Goal: Task Accomplishment & Management: Use online tool/utility

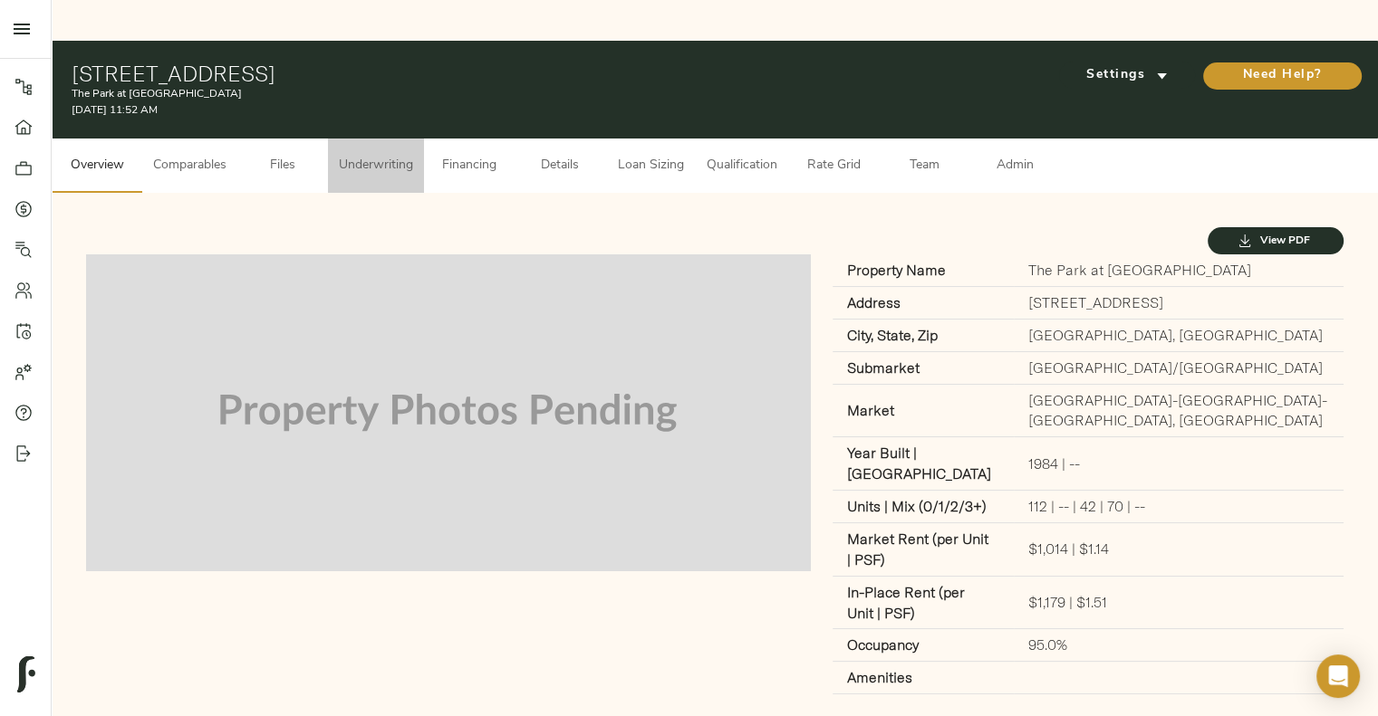
click at [387, 155] on span "Underwriting" at bounding box center [376, 166] width 74 height 23
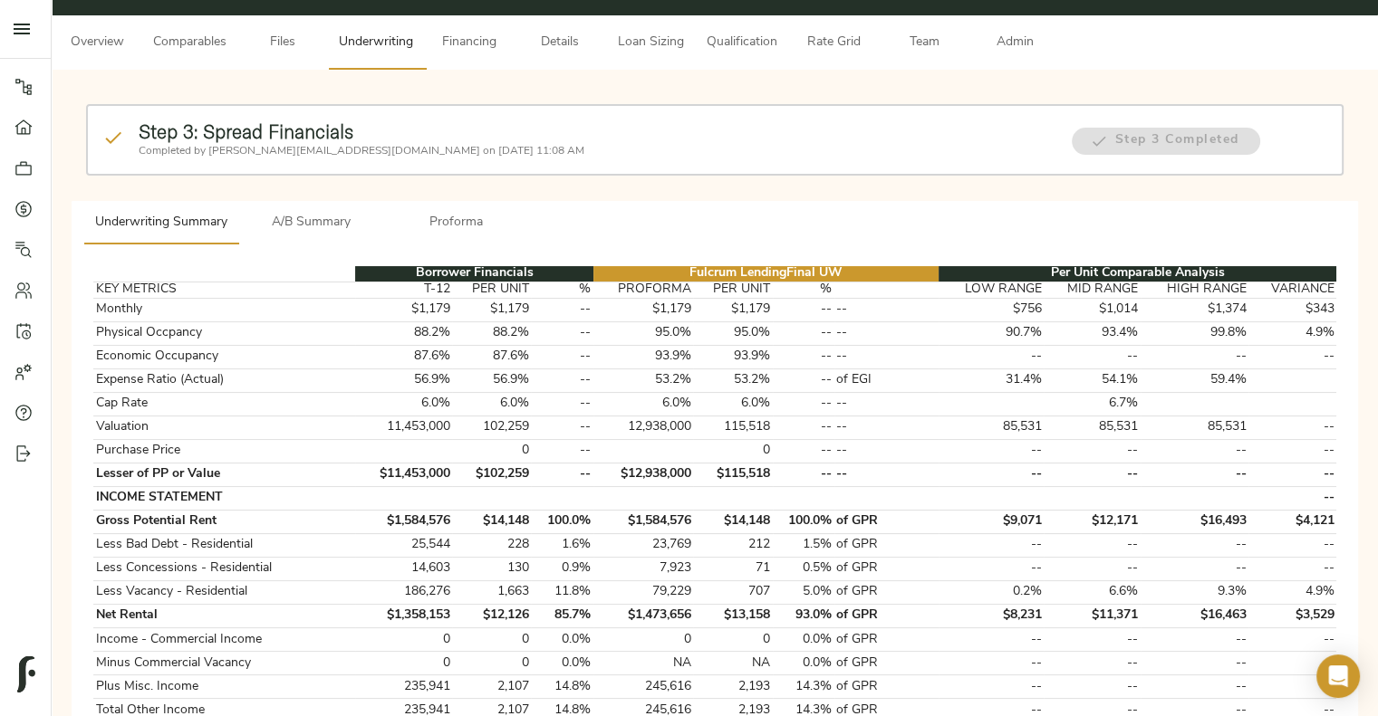
scroll to position [51, 0]
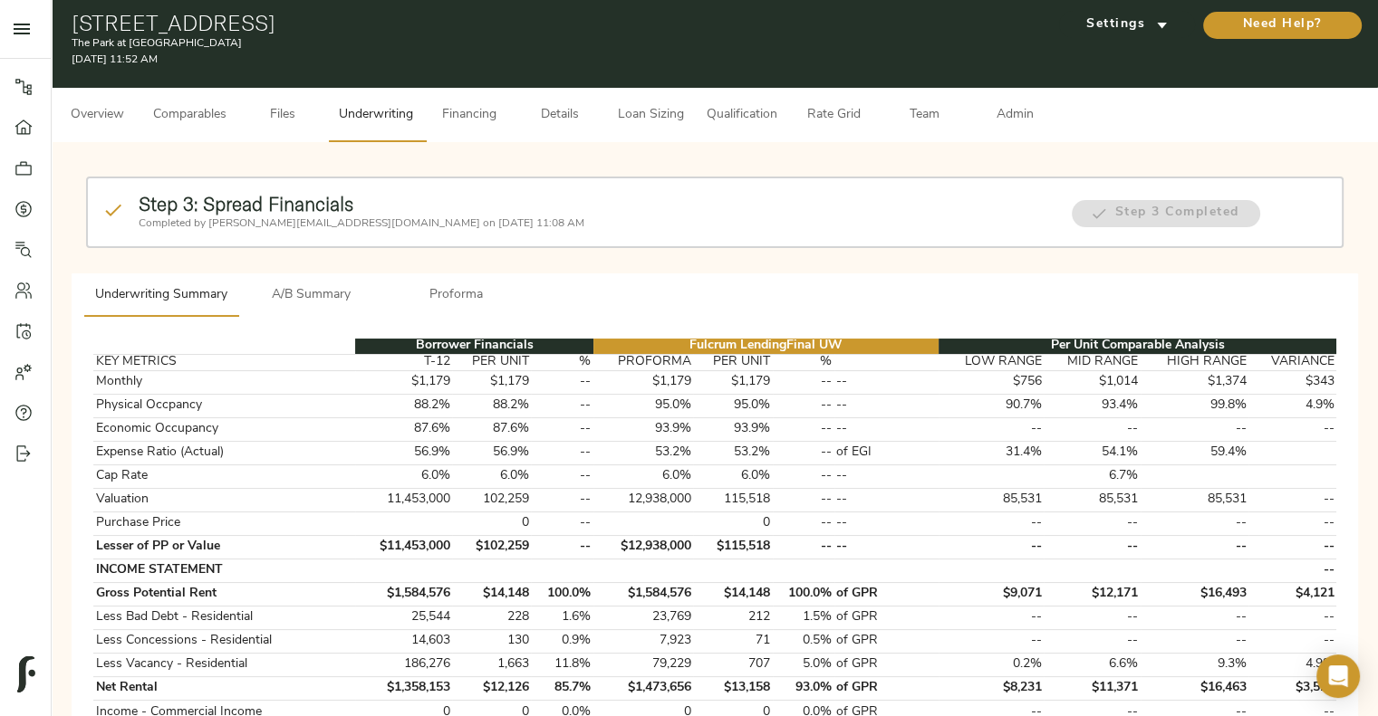
click at [214, 104] on span "Comparables" at bounding box center [189, 115] width 73 height 23
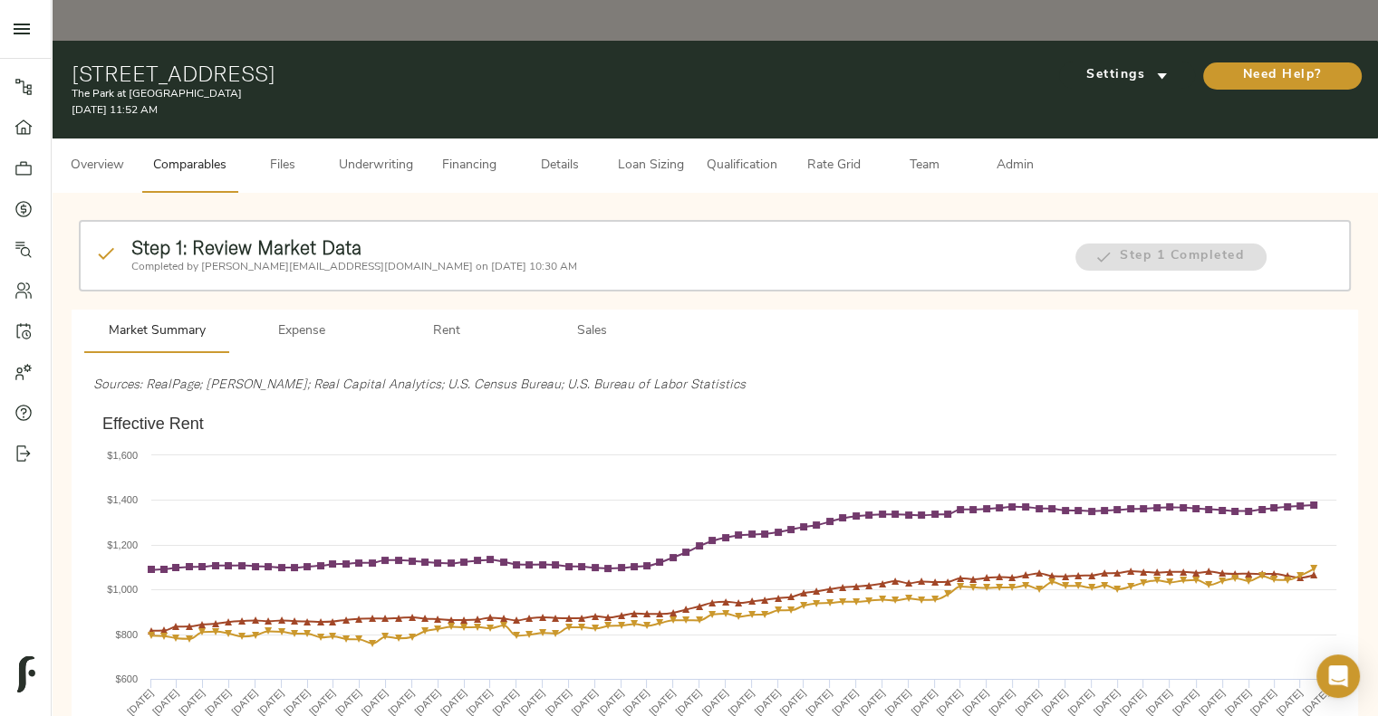
click at [87, 139] on button "Overview" at bounding box center [97, 166] width 91 height 54
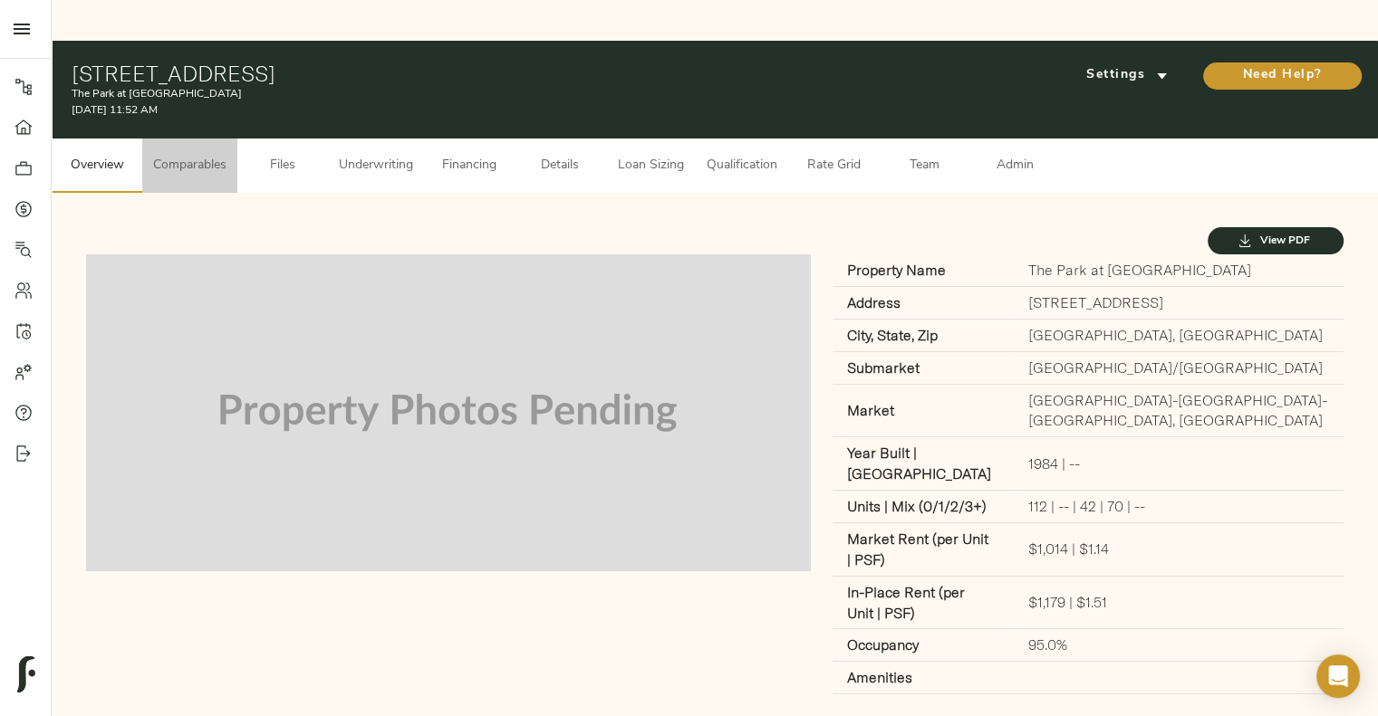
click at [177, 155] on span "Comparables" at bounding box center [189, 166] width 73 height 23
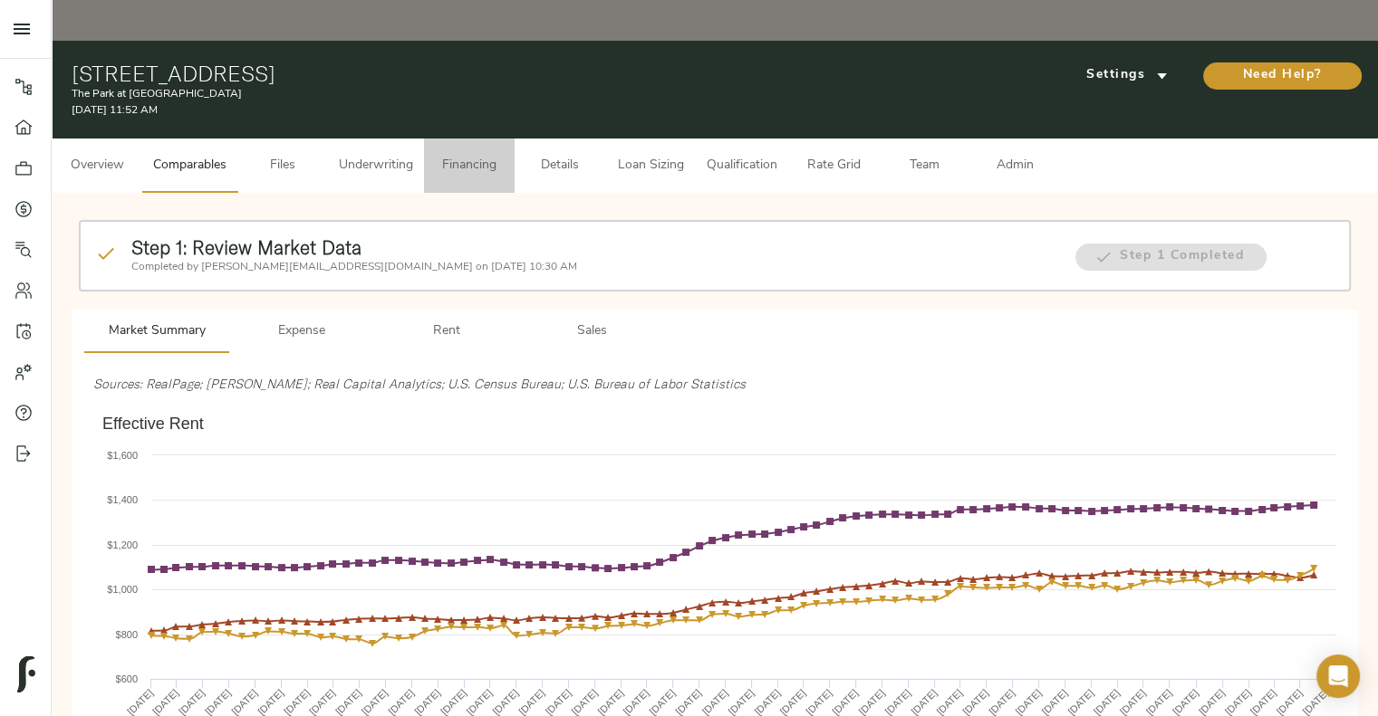
click at [449, 155] on span "Financing" at bounding box center [469, 166] width 69 height 23
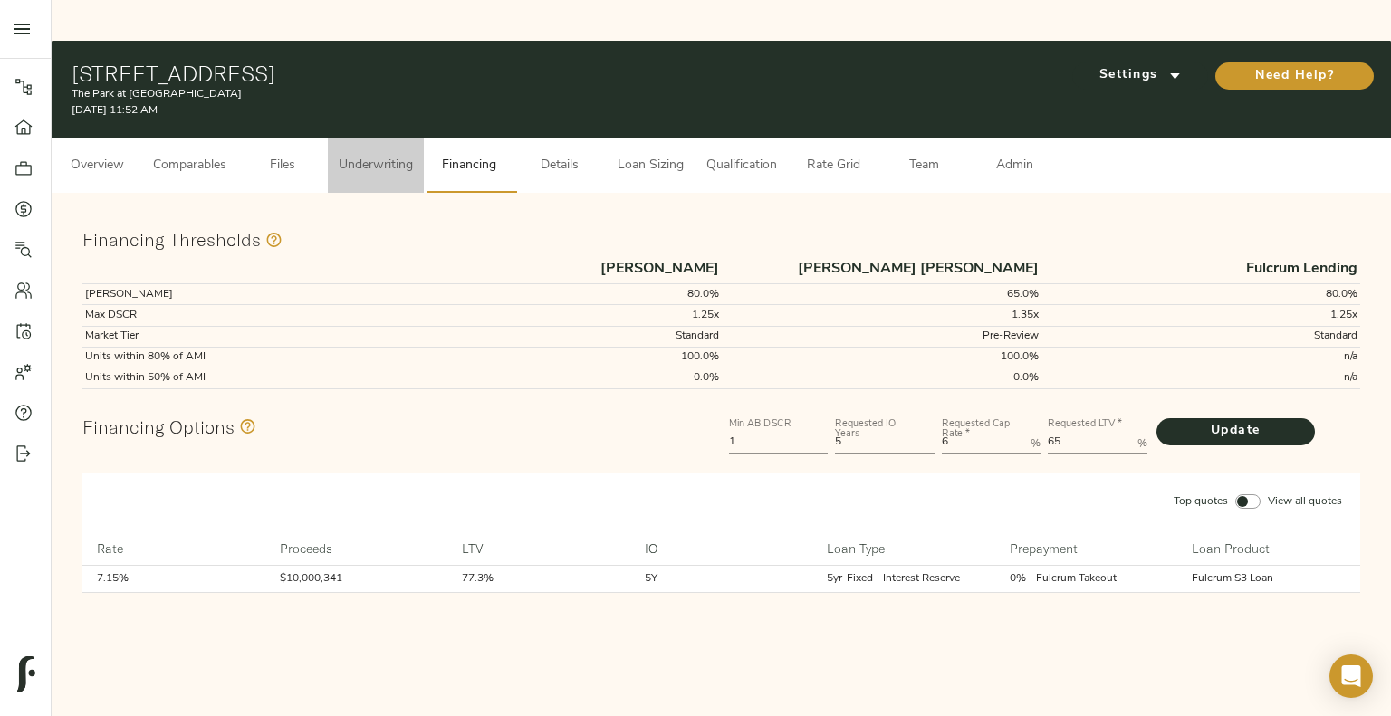
click at [381, 155] on span "Underwriting" at bounding box center [376, 166] width 74 height 23
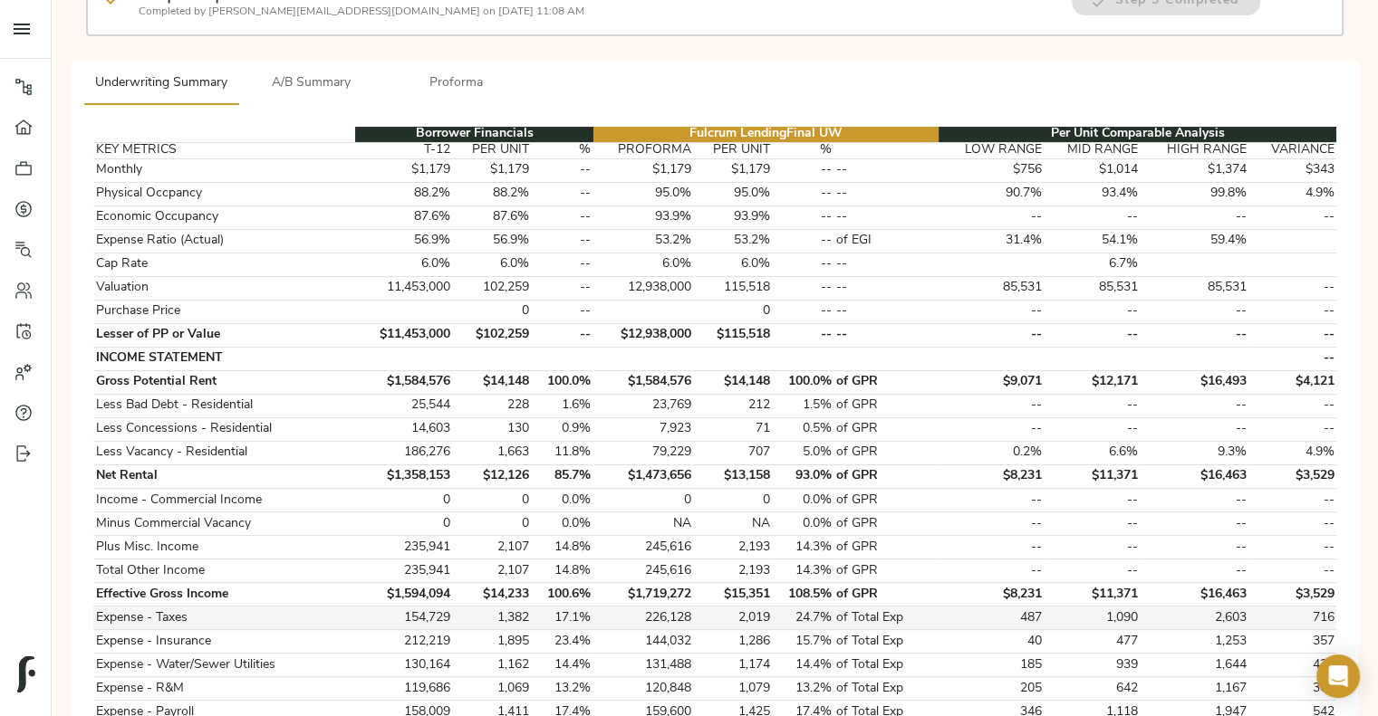
scroll to position [255, 0]
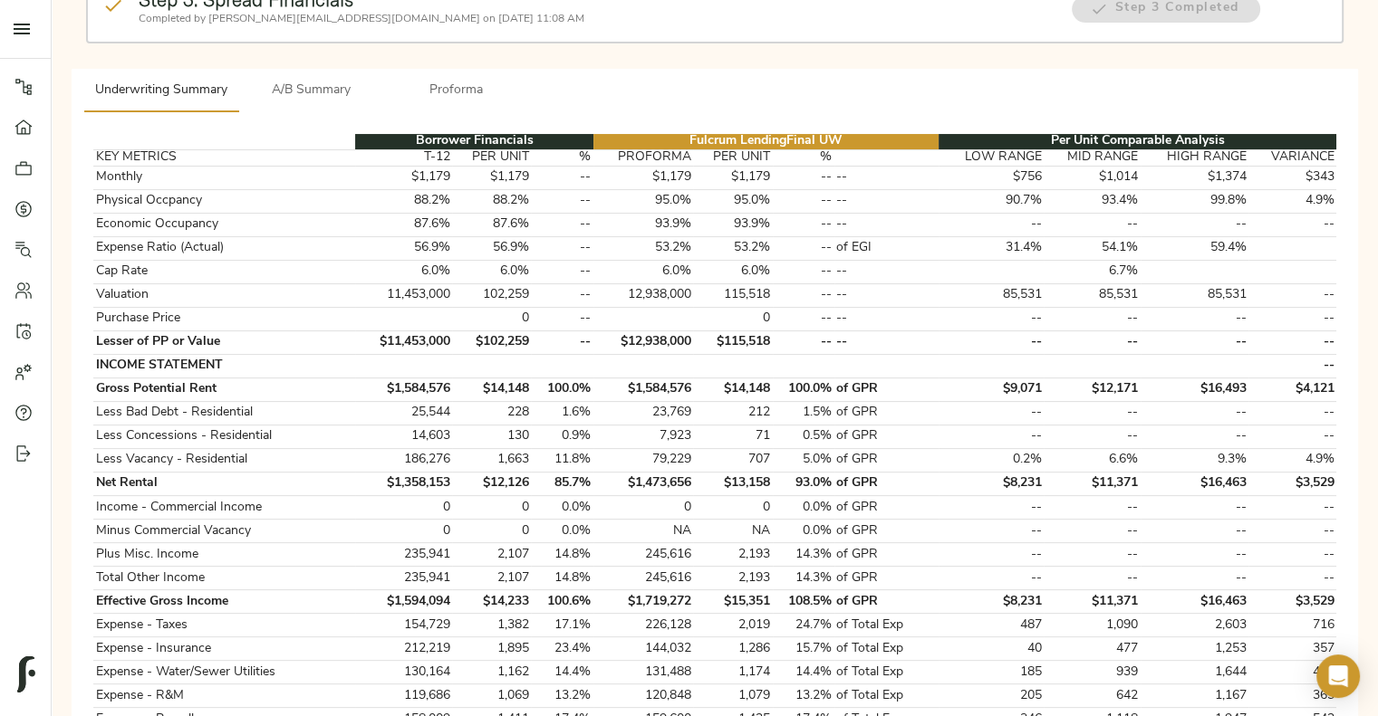
drag, startPoint x: 932, startPoint y: 390, endPoint x: 414, endPoint y: 87, distance: 600.4
click at [414, 120] on div "Borrower Financials Fulcrum Lending Final UW Per Unit Comparable Analysis KEY M…" at bounding box center [715, 528] width 1272 height 816
click at [393, 149] on th "T-12" at bounding box center [403, 157] width 97 height 16
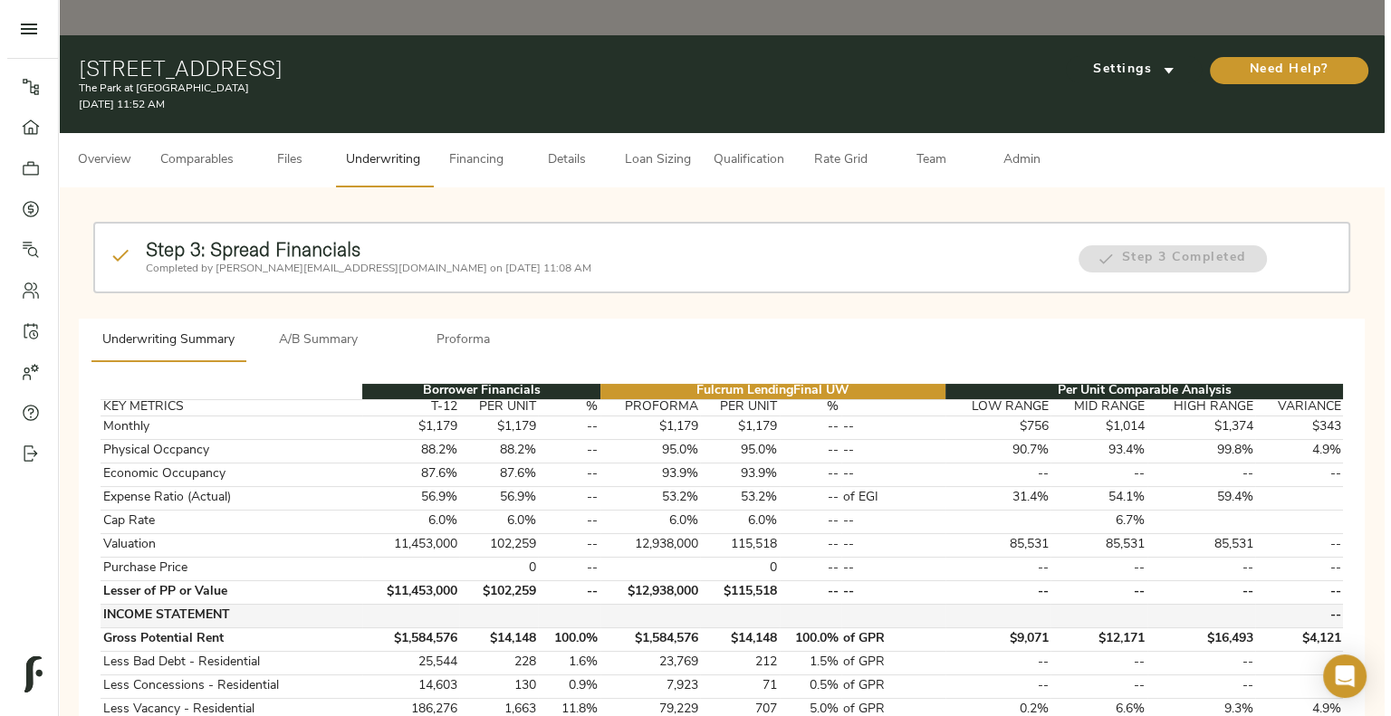
scroll to position [0, 0]
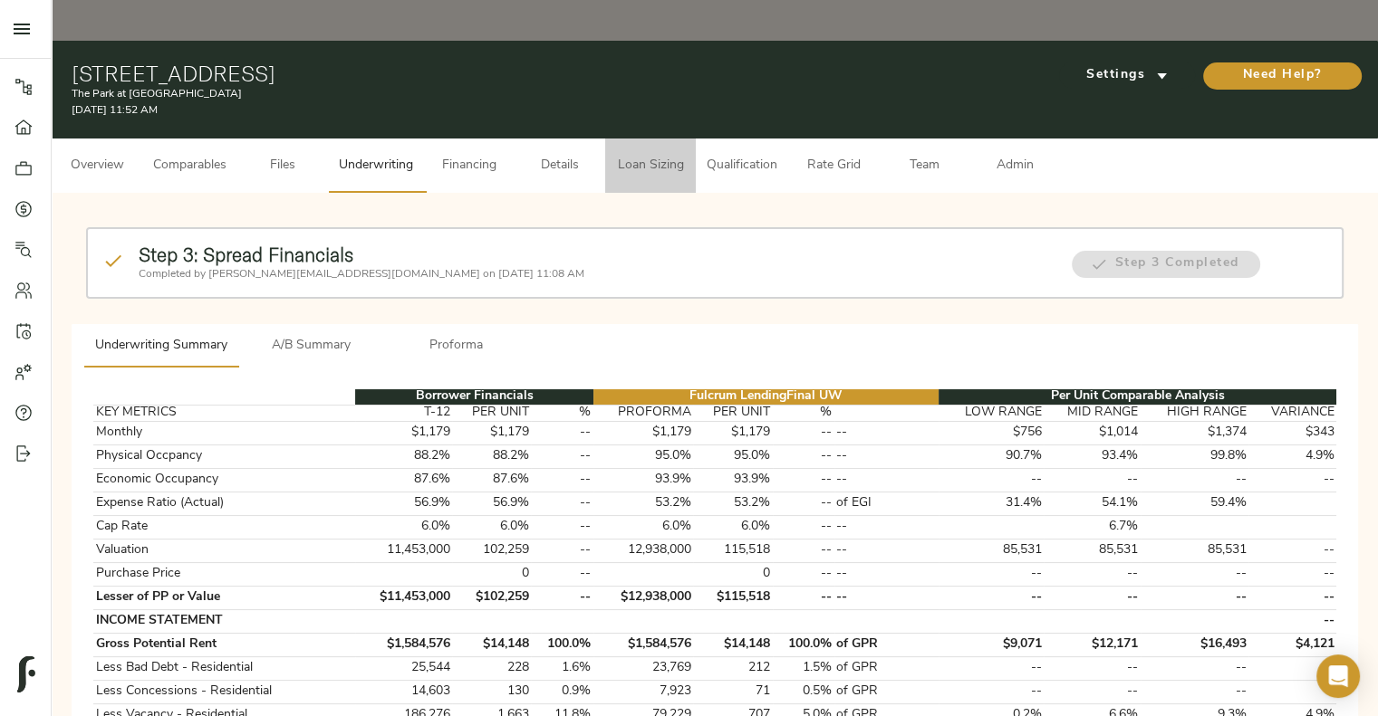
click at [641, 139] on button "Loan Sizing" at bounding box center [650, 166] width 91 height 54
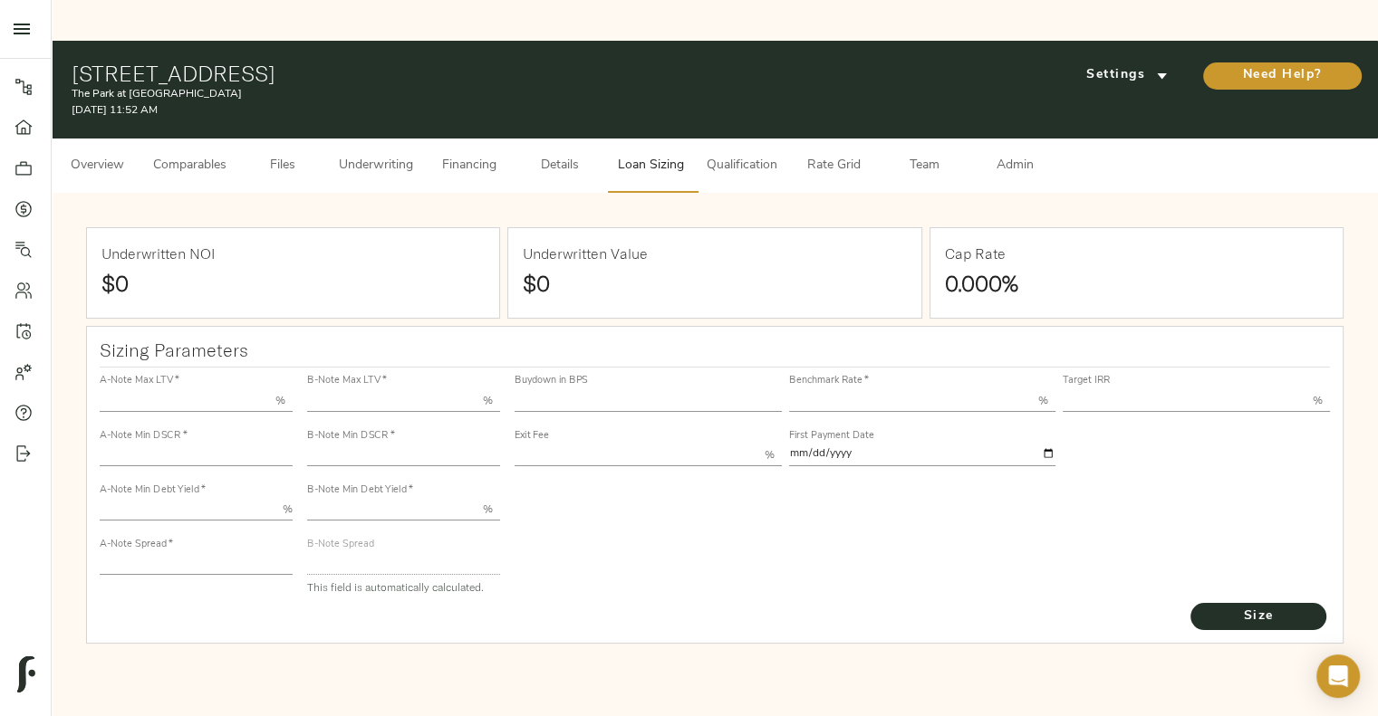
type input "55.000"
type input "1.4"
type input "10.00"
type input "220"
type input "80.000"
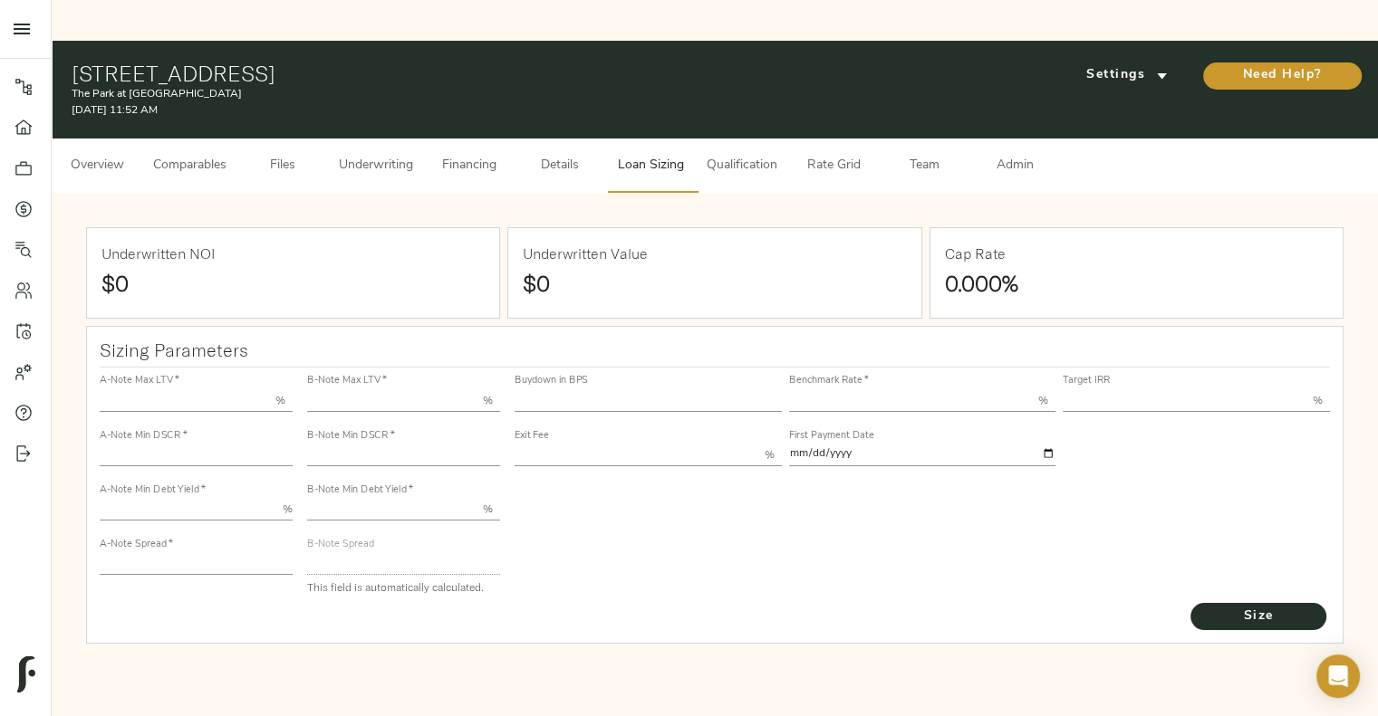
type input "1.0849"
type input "2.00"
type input "661.9952980821073"
type input "30"
type input "3.68"
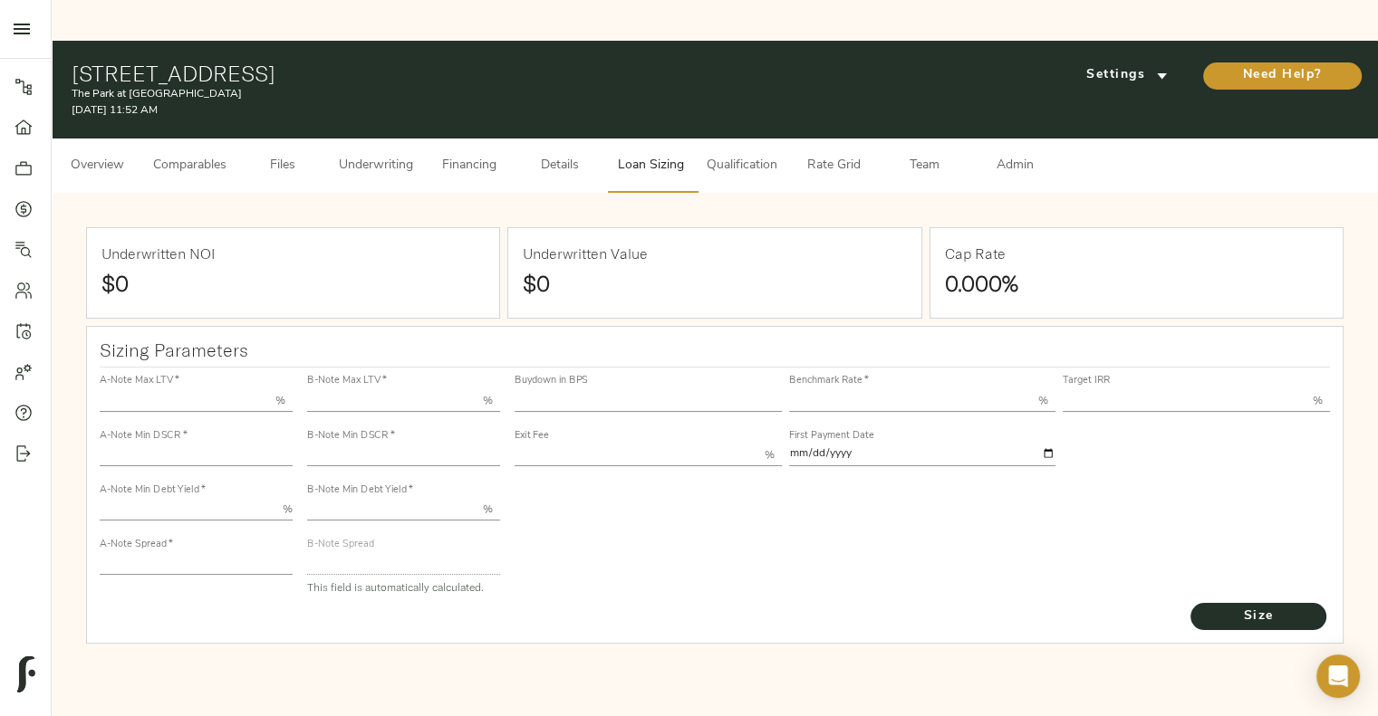
type input "13.00"
type input "1.00"
type input "[DATE]"
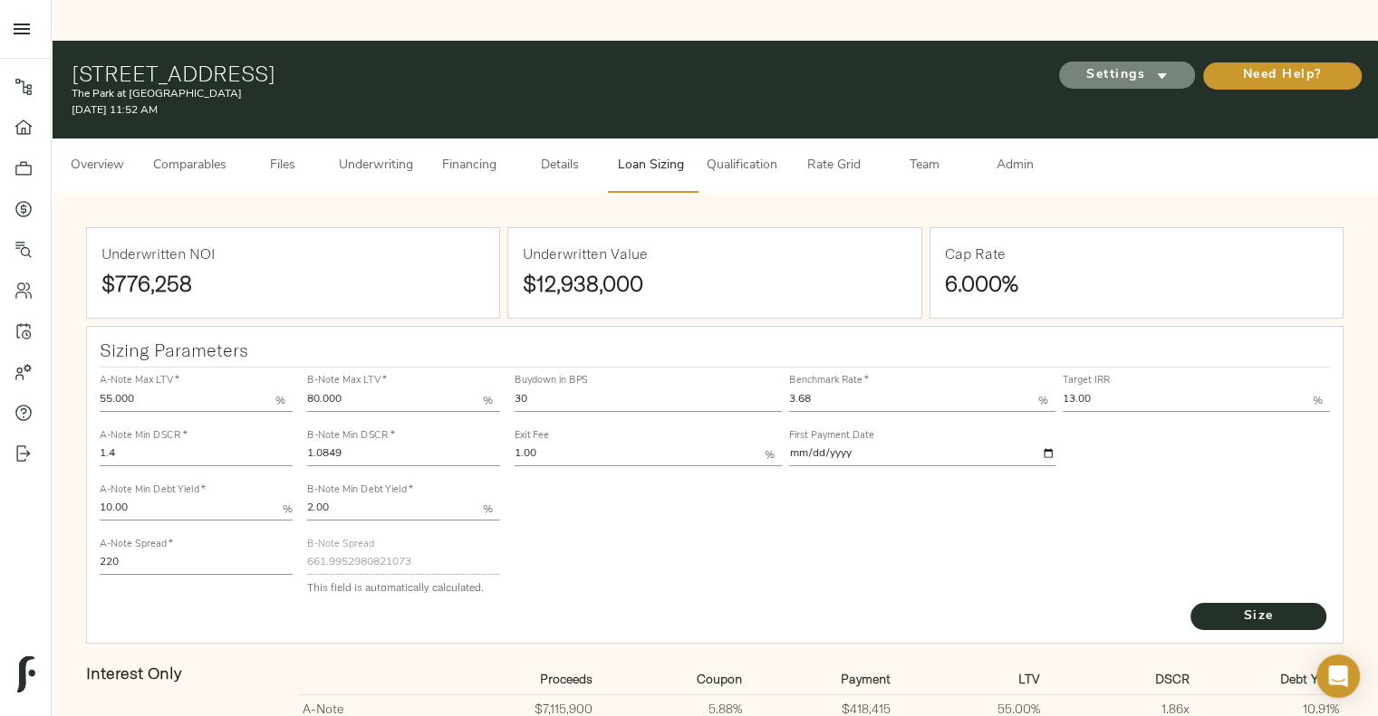
click at [1112, 64] on span "Settings" at bounding box center [1127, 75] width 100 height 23
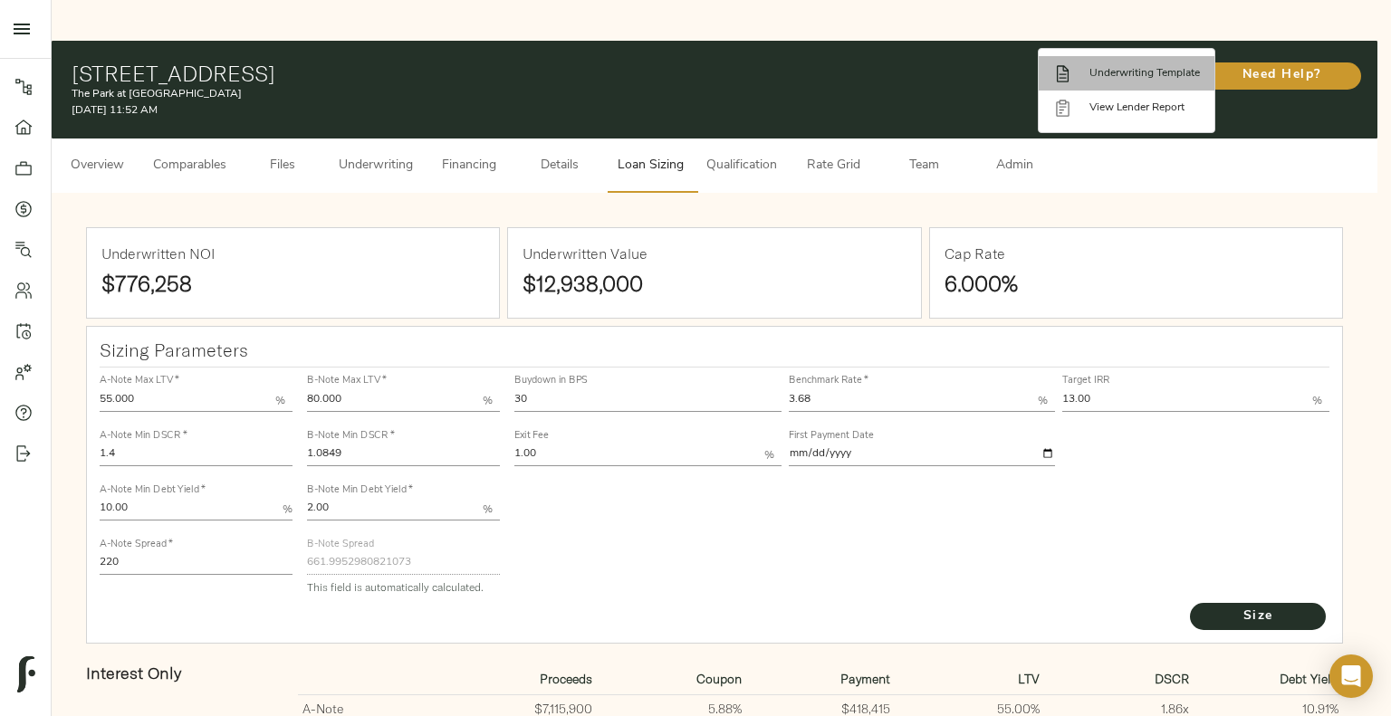
click at [1118, 75] on span "Underwriting Template" at bounding box center [1145, 73] width 110 height 16
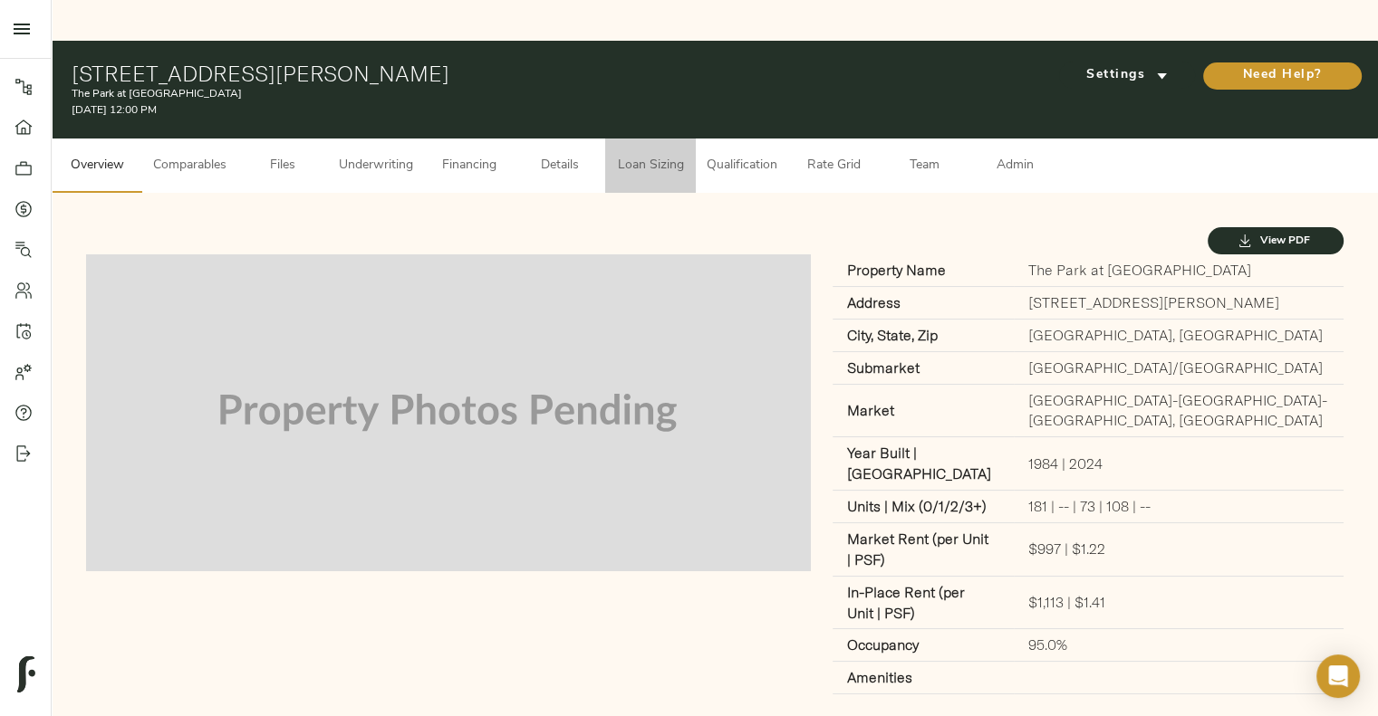
click at [650, 155] on span "Loan Sizing" at bounding box center [650, 166] width 69 height 23
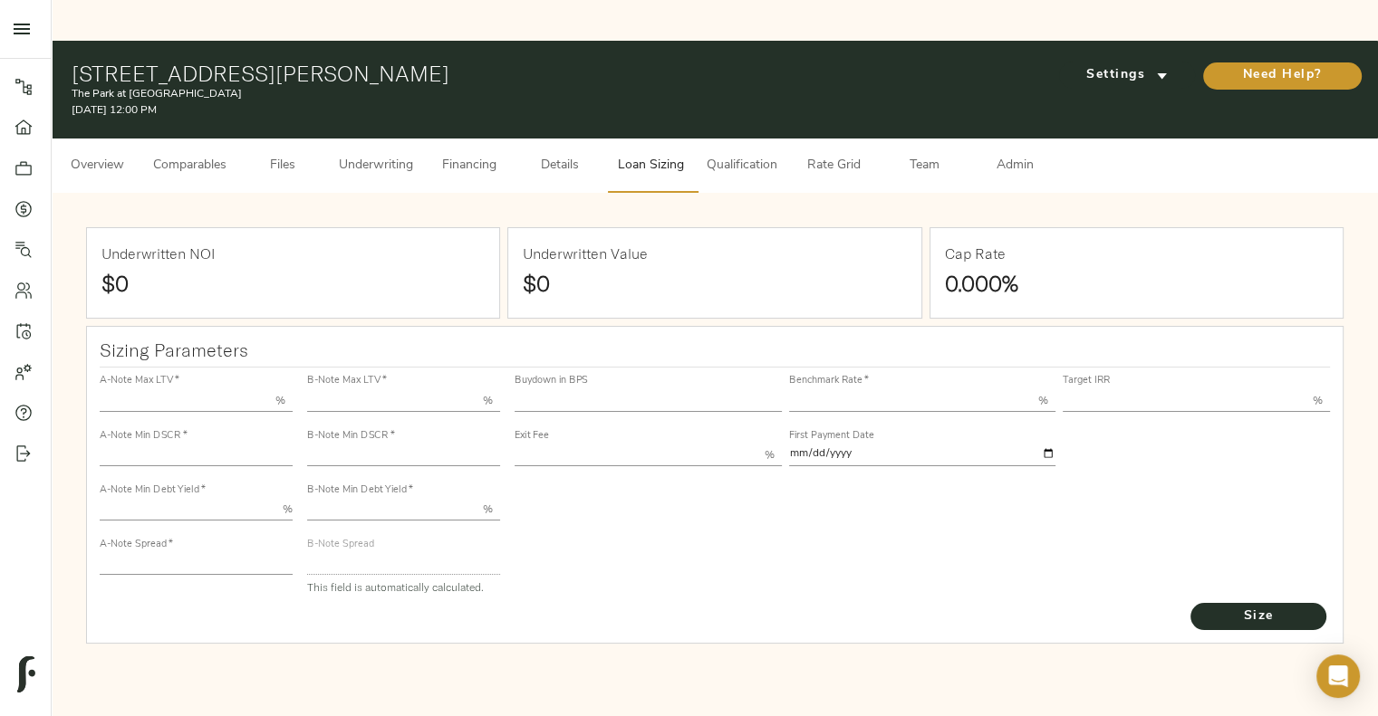
type input "55.000"
type input "1.4"
type input "10.00"
type input "220"
type input "80.000"
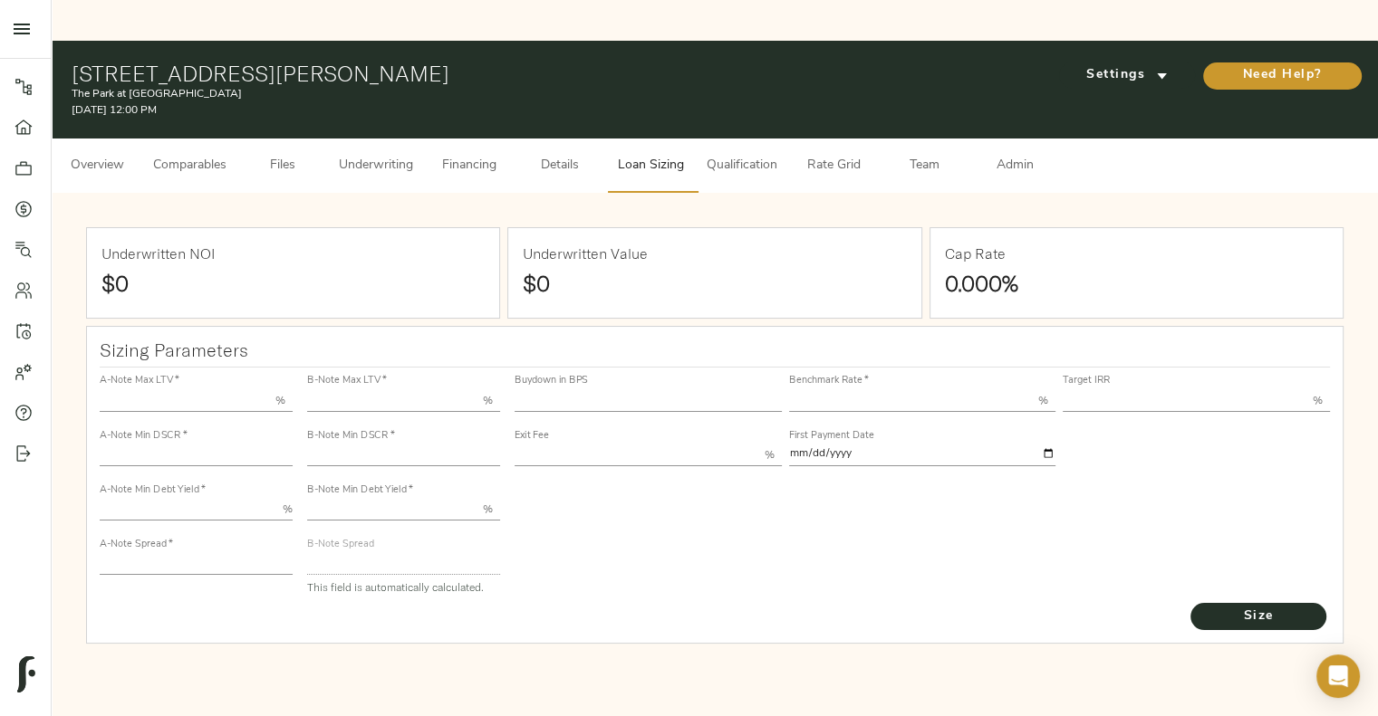
type input "1.0822"
type input "2.00"
type input "662.7789245933745"
type input "30"
type input "3.68"
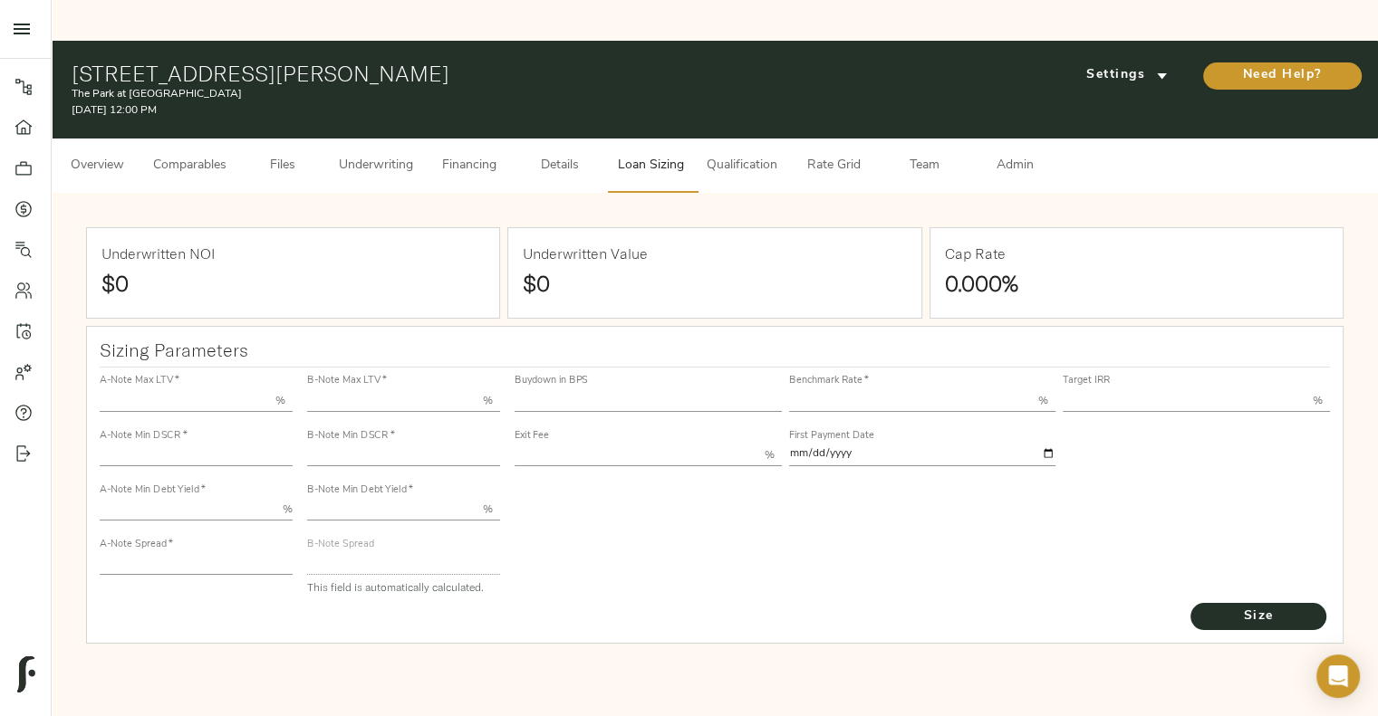
type input "13.00"
type input "1.00"
type input "[DATE]"
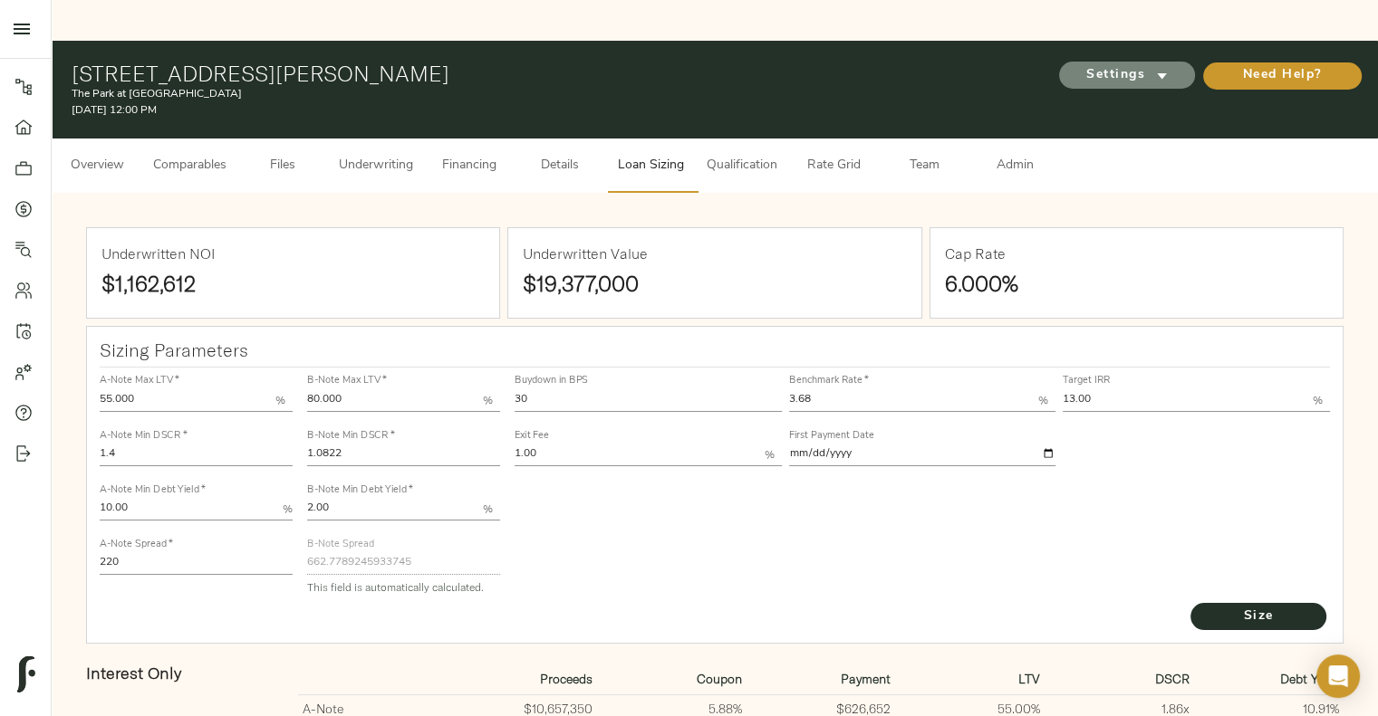
click at [1095, 64] on span "Settings" at bounding box center [1127, 75] width 100 height 23
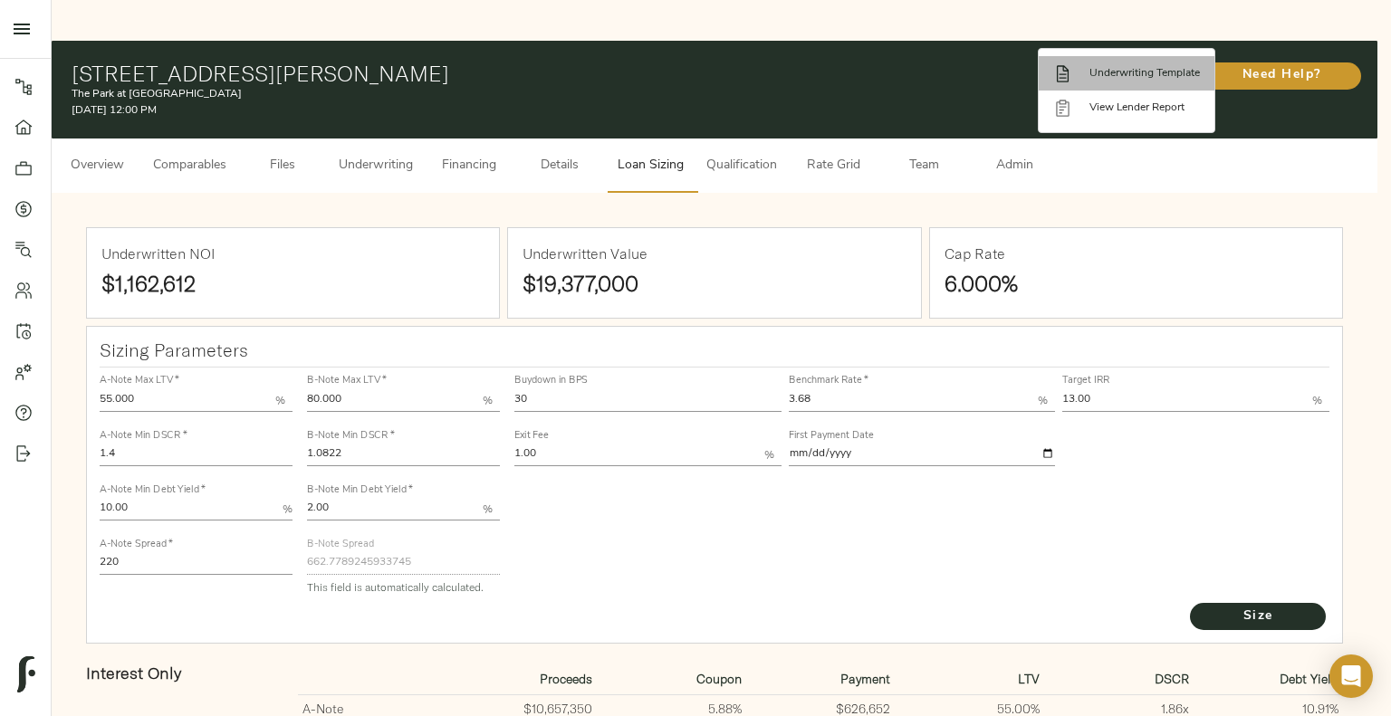
click at [1118, 62] on li "Underwriting Template" at bounding box center [1127, 73] width 176 height 34
